Goal: Information Seeking & Learning: Check status

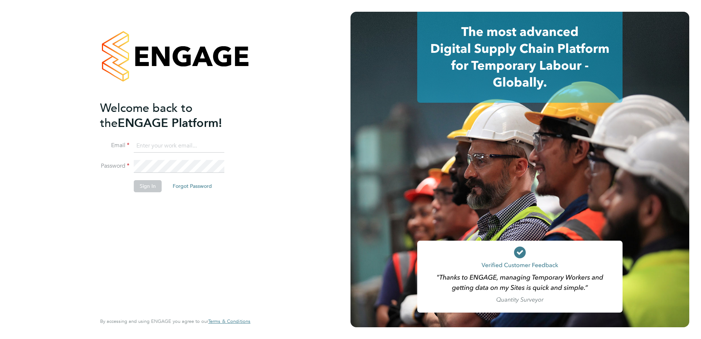
type input "charlotte.pack@berkeley-scott.co.uk"
click at [147, 181] on button "Sign In" at bounding box center [148, 186] width 28 height 12
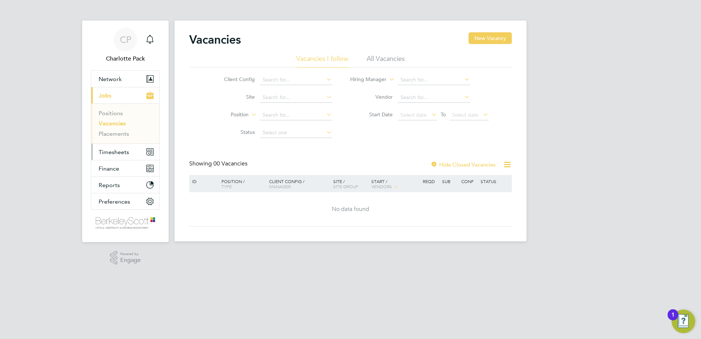
click at [123, 153] on span "Timesheets" at bounding box center [114, 151] width 30 height 7
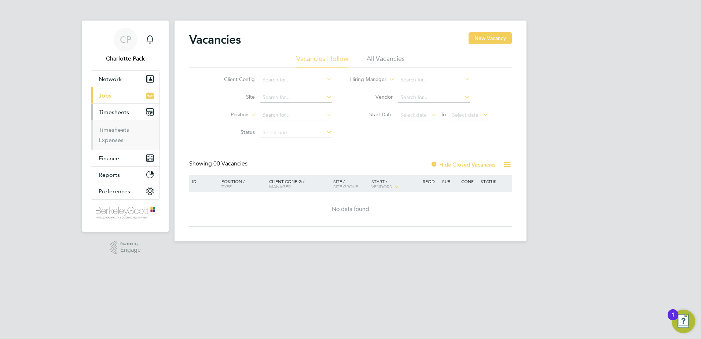
click at [117, 133] on li "Timesheets" at bounding box center [126, 131] width 55 height 10
click at [117, 131] on link "Timesheets" at bounding box center [114, 129] width 30 height 7
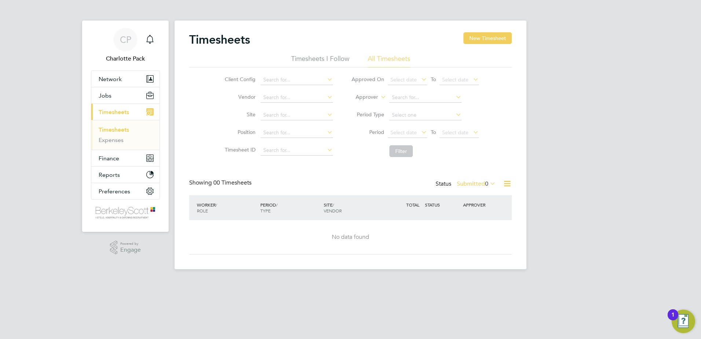
click at [316, 60] on li "Timesheets I Follow" at bounding box center [320, 60] width 58 height 13
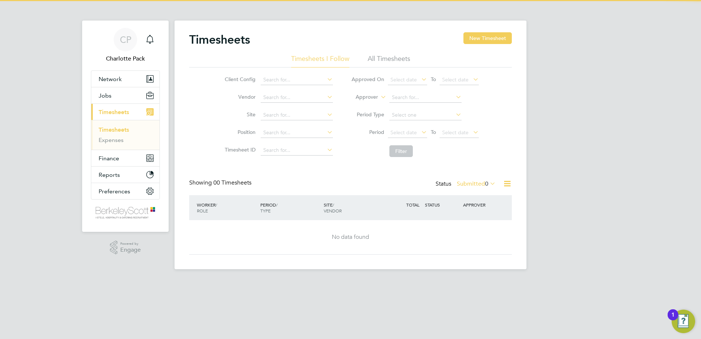
click at [388, 55] on li "All Timesheets" at bounding box center [389, 60] width 43 height 13
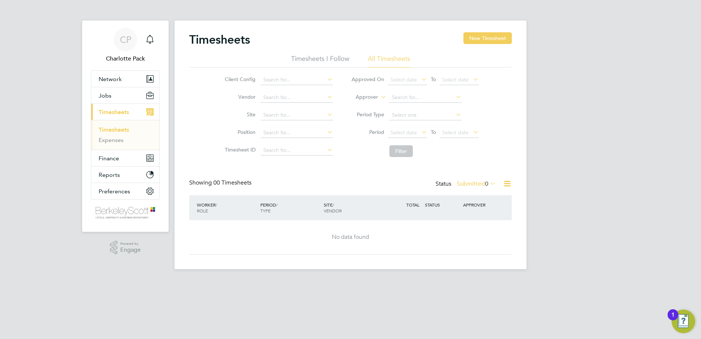
click at [478, 180] on label "Submitted 0" at bounding box center [476, 183] width 39 height 7
click at [475, 224] on li "Approved" at bounding box center [467, 228] width 34 height 10
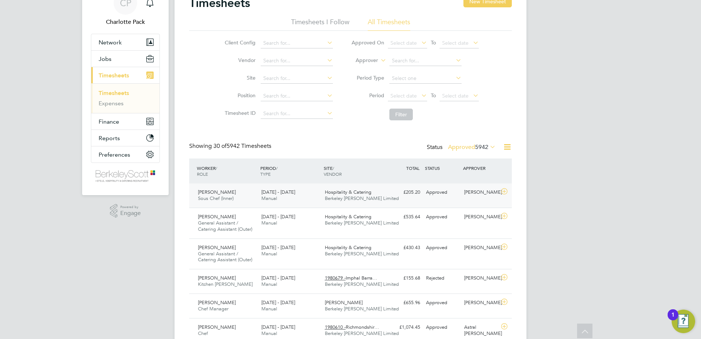
click at [383, 196] on div "Hospitality & Catering Berkeley Scott Limited" at bounding box center [353, 195] width 63 height 18
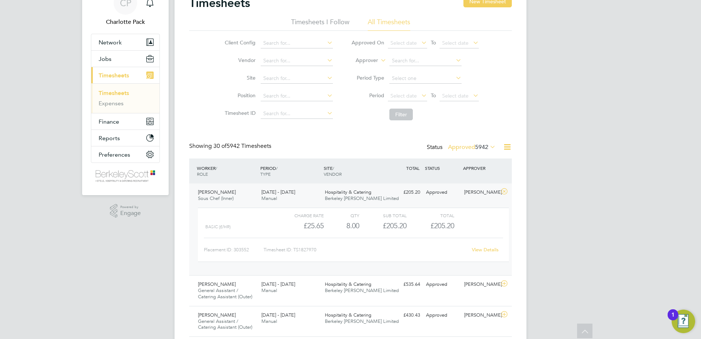
click at [478, 250] on link "View Details" at bounding box center [485, 249] width 27 height 6
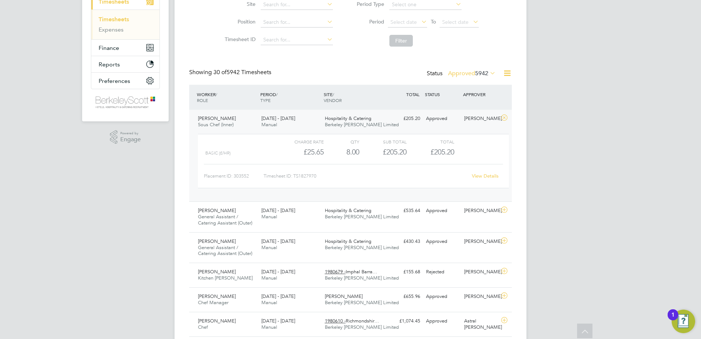
scroll to position [147, 0]
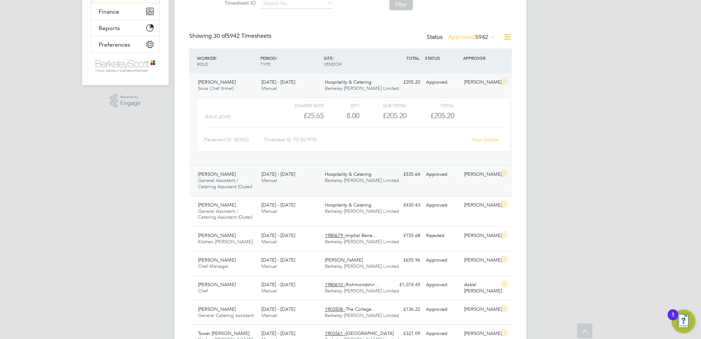
click at [398, 181] on div "Alice Brown General Assistant / Catering Assistant (Outer) 15 - 21 Sep 2025 15 …" at bounding box center [350, 180] width 323 height 31
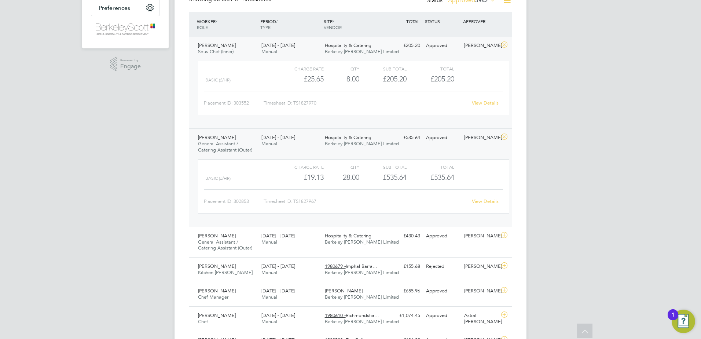
scroll to position [220, 0]
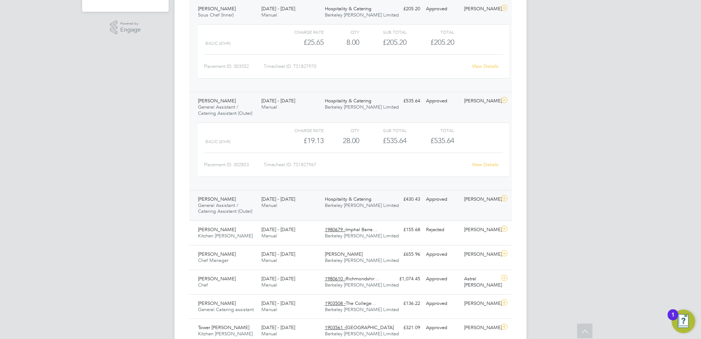
click at [403, 209] on div "Alice Brown General Assistant / Catering Assistant (Outer) 8 - 14 Sep 2025 8 - …" at bounding box center [350, 205] width 323 height 31
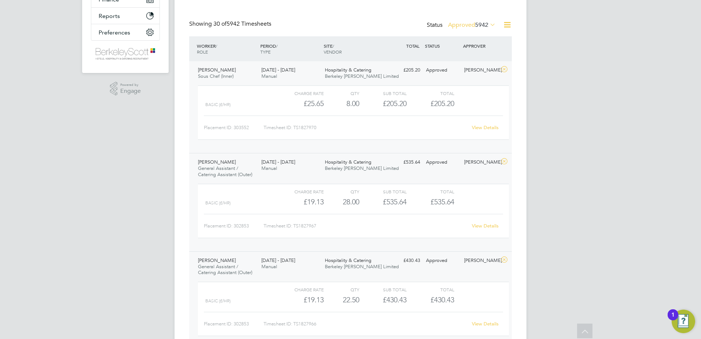
scroll to position [147, 0]
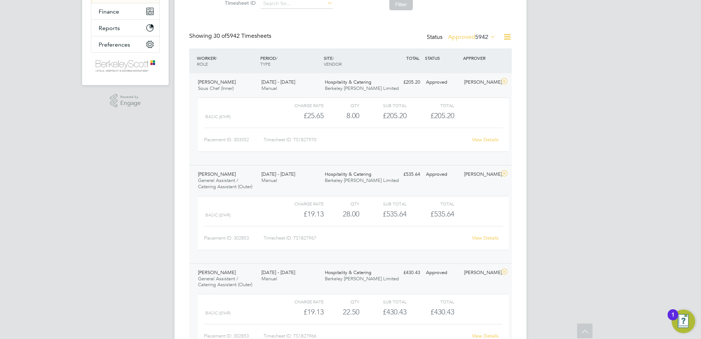
click at [485, 142] on link "View Details" at bounding box center [485, 139] width 27 height 6
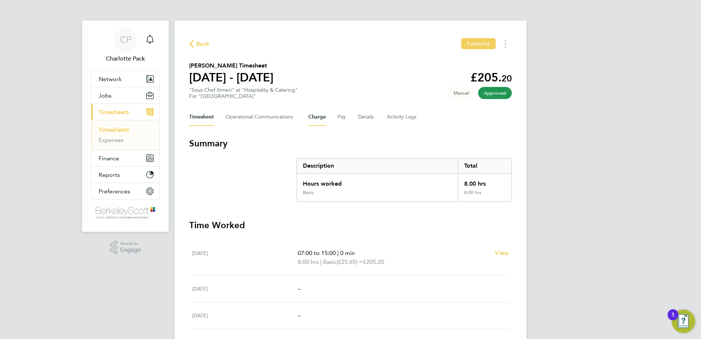
click at [312, 117] on button "Charge" at bounding box center [317, 117] width 18 height 18
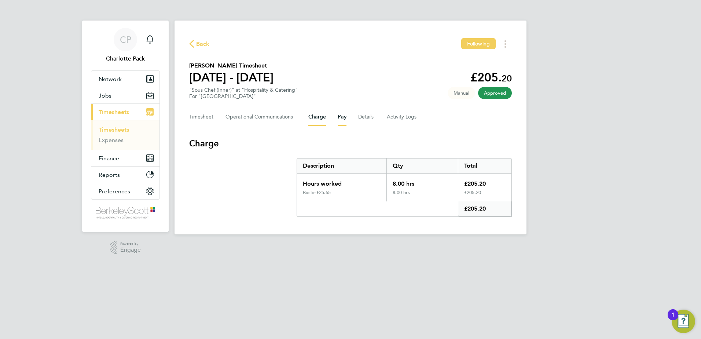
click at [338, 116] on button "Pay" at bounding box center [342, 117] width 9 height 18
click at [371, 113] on button "Details" at bounding box center [366, 117] width 17 height 18
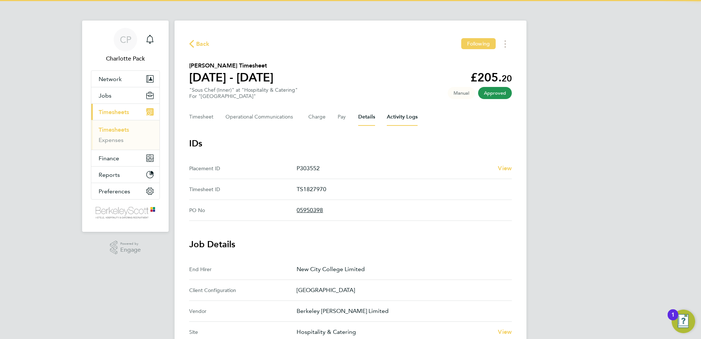
click at [397, 114] on Logs-tab "Activity Logs" at bounding box center [402, 117] width 31 height 18
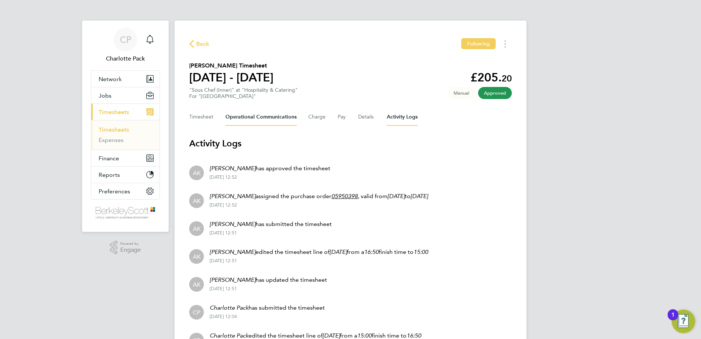
click at [261, 118] on Communications-tab "Operational Communications" at bounding box center [260, 117] width 71 height 18
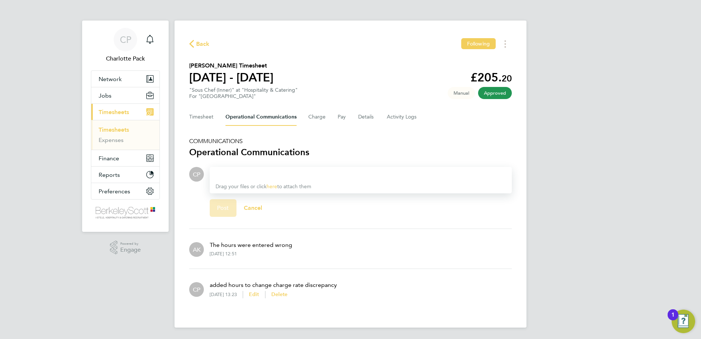
scroll to position [0, 0]
click at [315, 115] on button "Charge" at bounding box center [317, 117] width 18 height 18
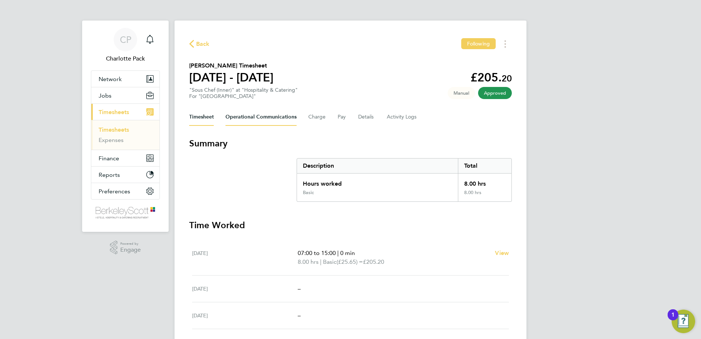
click at [258, 118] on Communications-tab "Operational Communications" at bounding box center [260, 117] width 71 height 18
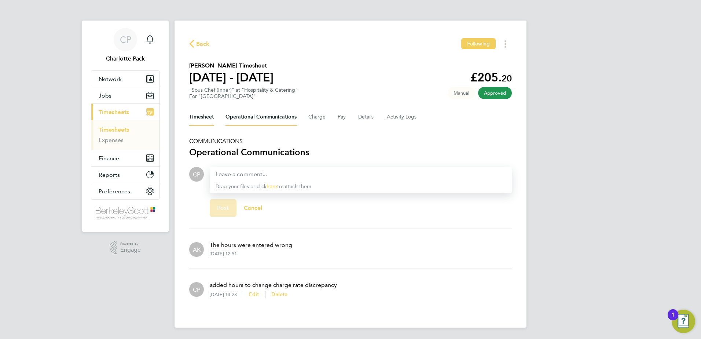
click at [208, 118] on button "Timesheet" at bounding box center [201, 117] width 25 height 18
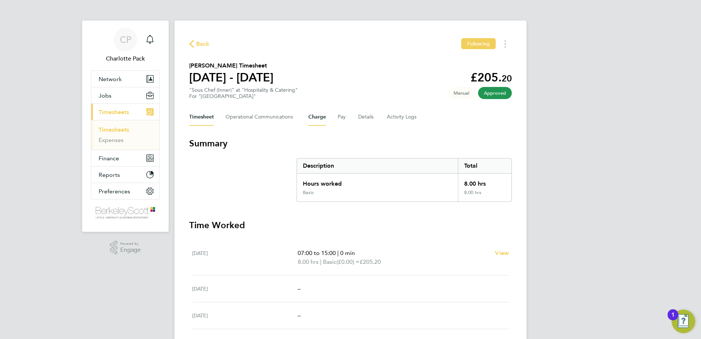
click at [316, 113] on button "Charge" at bounding box center [317, 117] width 18 height 18
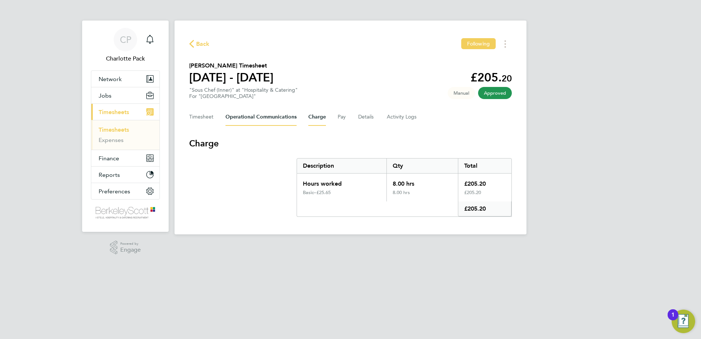
click at [279, 118] on Communications-tab "Operational Communications" at bounding box center [260, 117] width 71 height 18
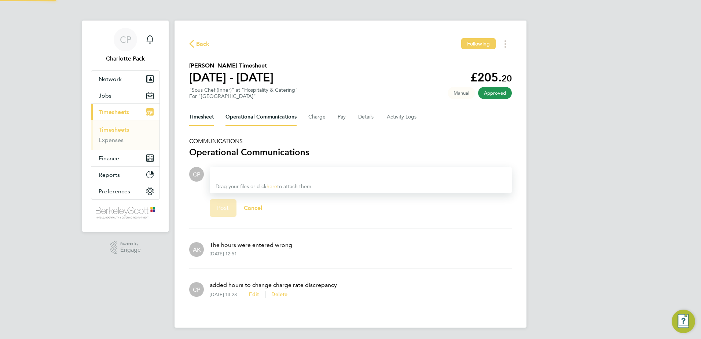
click at [210, 114] on button "Timesheet" at bounding box center [201, 117] width 25 height 18
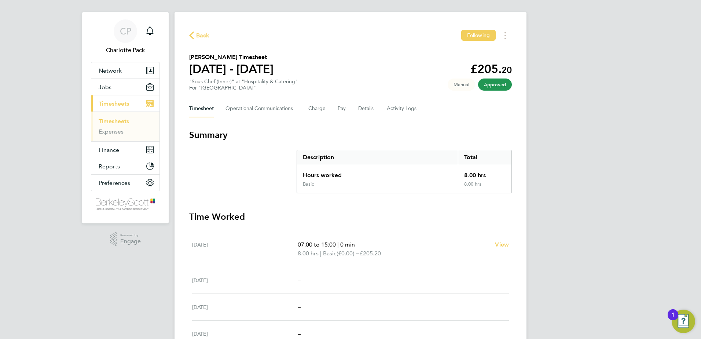
scroll to position [37, 0]
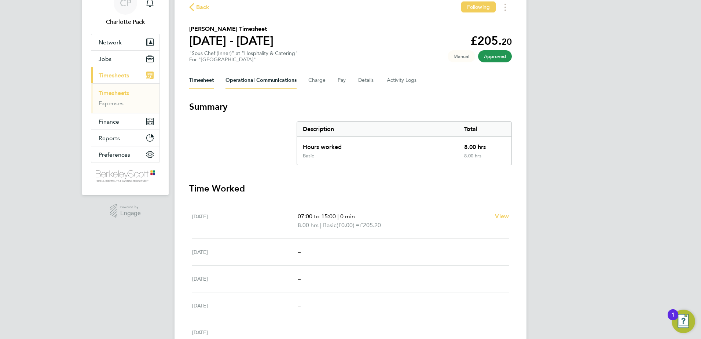
click at [265, 76] on Communications-tab "Operational Communications" at bounding box center [260, 80] width 71 height 18
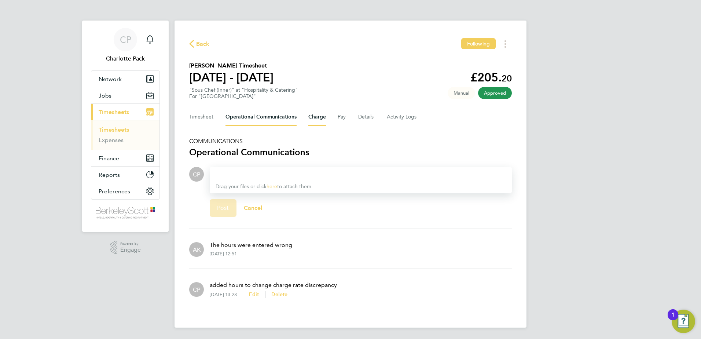
click at [318, 120] on button "Charge" at bounding box center [317, 117] width 18 height 18
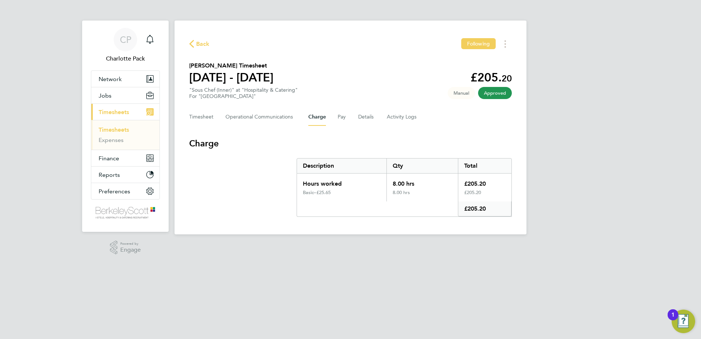
drag, startPoint x: 323, startPoint y: 193, endPoint x: 333, endPoint y: 194, distance: 9.2
click at [333, 194] on div "£25.65" at bounding box center [348, 193] width 64 height 6
drag, startPoint x: 333, startPoint y: 194, endPoint x: 289, endPoint y: 202, distance: 43.9
click at [289, 202] on section "Charge Description Qty Total Hours worked 8.00 hrs £205.20 Basic – £25.65 8.00 …" at bounding box center [350, 176] width 323 height 79
drag, startPoint x: 329, startPoint y: 195, endPoint x: 341, endPoint y: 195, distance: 12.1
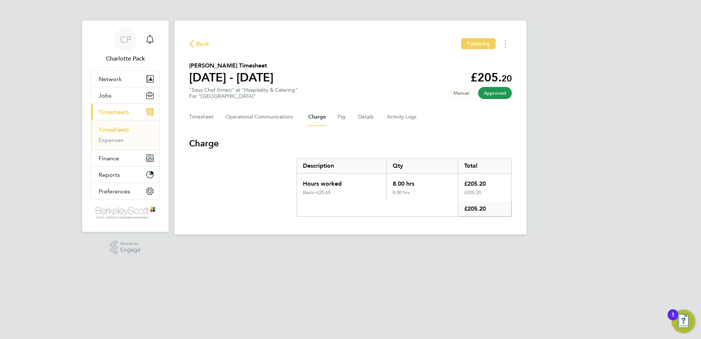
click at [341, 195] on div "Basic – £25.65" at bounding box center [341, 196] width 89 height 12
drag, startPoint x: 341, startPoint y: 195, endPoint x: 331, endPoint y: 208, distance: 16.2
click at [331, 208] on div "Charge" at bounding box center [377, 208] width 161 height 15
click at [210, 121] on button "Timesheet" at bounding box center [201, 117] width 25 height 18
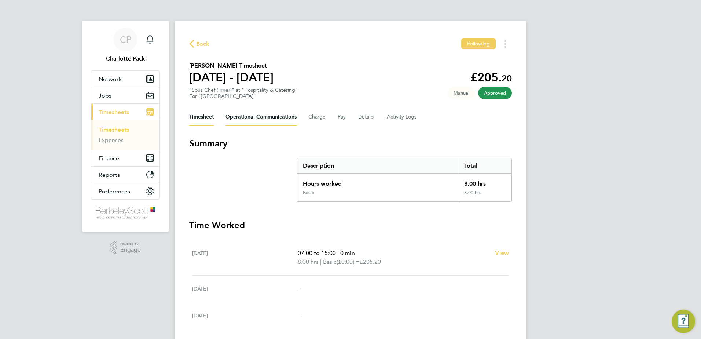
click at [254, 118] on Communications-tab "Operational Communications" at bounding box center [260, 117] width 71 height 18
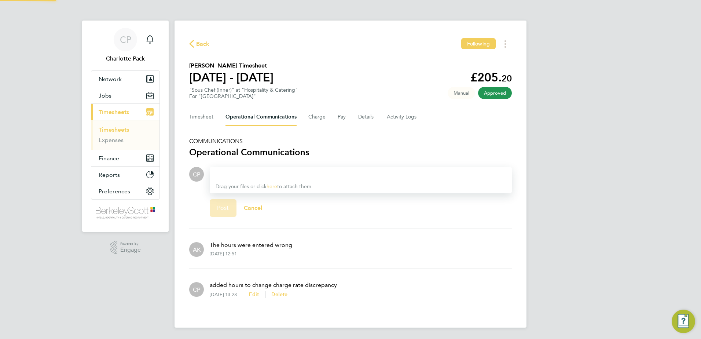
click at [304, 117] on div "Timesheet Operational Communications Charge Pay Details Activity Logs" at bounding box center [350, 117] width 323 height 18
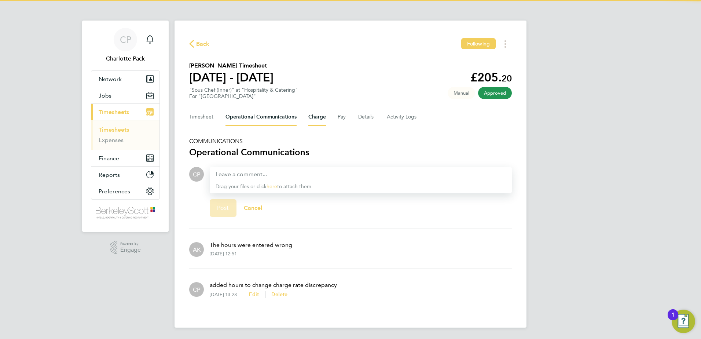
click at [317, 115] on button "Charge" at bounding box center [317, 117] width 18 height 18
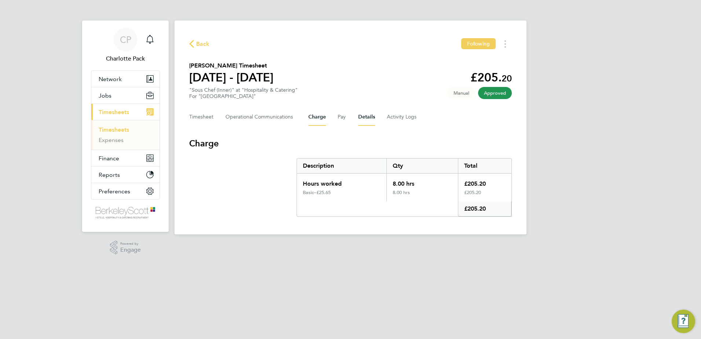
click at [368, 115] on button "Details" at bounding box center [366, 117] width 17 height 18
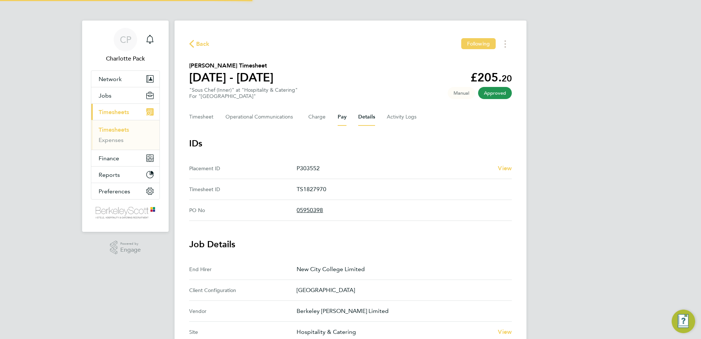
click at [344, 114] on button "Pay" at bounding box center [342, 117] width 9 height 18
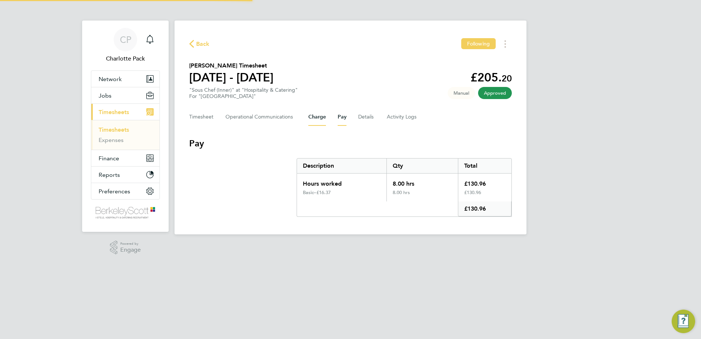
click at [318, 122] on button "Charge" at bounding box center [317, 117] width 18 height 18
click at [204, 45] on span "Back" at bounding box center [203, 44] width 14 height 9
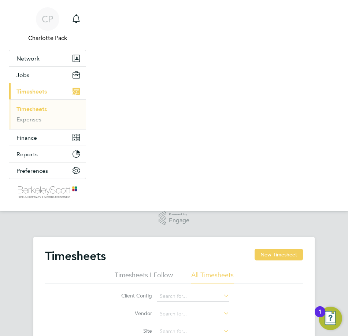
scroll to position [19, 51]
